Goal: Complete application form

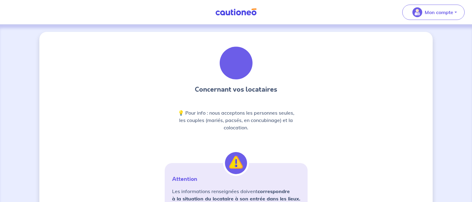
scroll to position [104, 0]
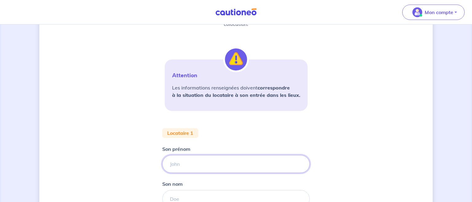
click at [189, 164] on input "Son prénom" at bounding box center [235, 164] width 147 height 18
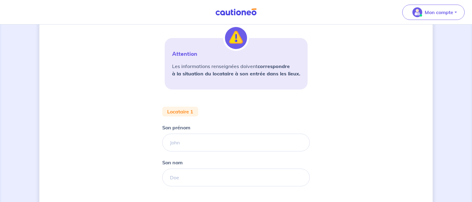
scroll to position [136, 0]
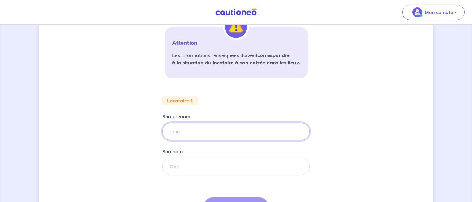
click at [194, 135] on input "Son prénom" at bounding box center [235, 132] width 147 height 18
type input "A"
type input "Clarisse"
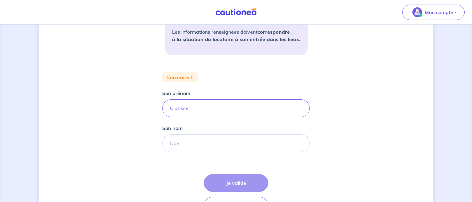
scroll to position [169, 0]
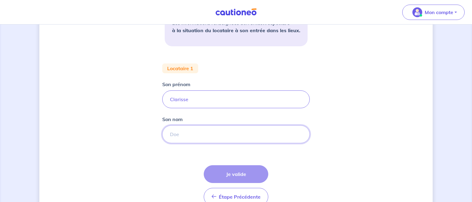
click at [182, 137] on input "Son nom" at bounding box center [235, 135] width 147 height 18
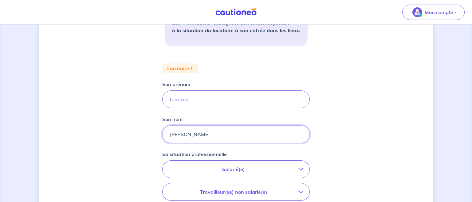
type input "[PERSON_NAME]"
click at [225, 169] on p "Salarié(e)" at bounding box center [234, 169] width 130 height 7
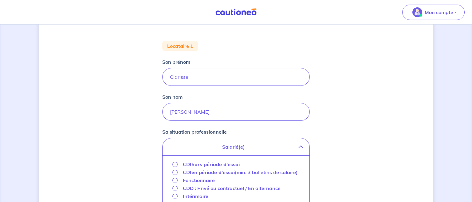
scroll to position [201, 0]
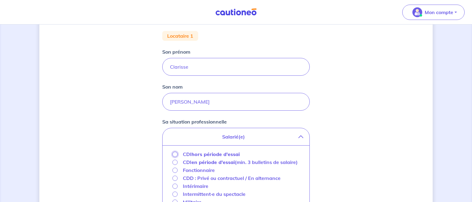
click at [174, 154] on input "CDI hors période d'essai" at bounding box center [174, 154] width 5 height 5
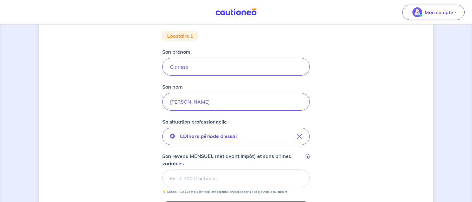
click at [202, 179] on input "Son revenu MENSUEL (net avant impôt) et sans primes variables i" at bounding box center [235, 179] width 147 height 18
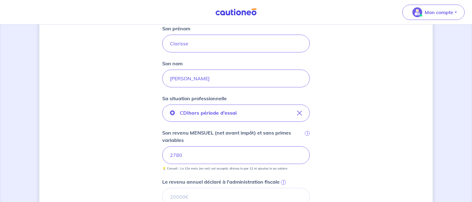
scroll to position [233, 0]
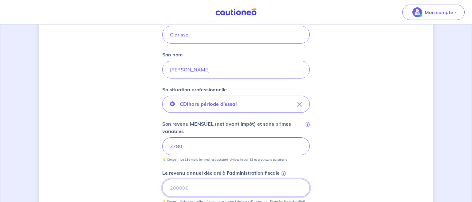
click at [191, 189] on input "Le revenu annuel déclaré à l'administration fiscale i" at bounding box center [235, 188] width 147 height 18
